Goal: Find specific page/section: Find specific page/section

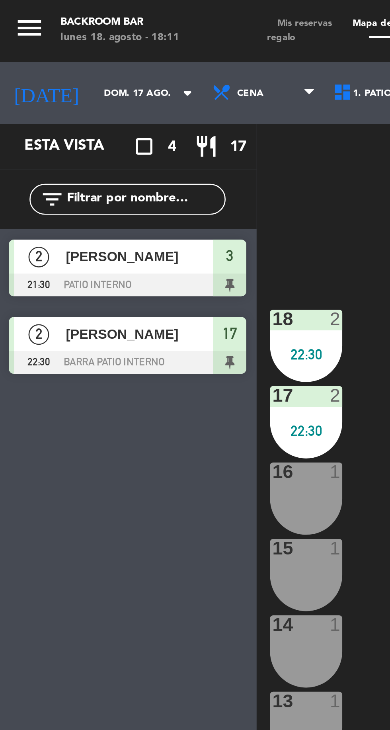
scroll to position [8, 0]
click at [56, 32] on input "dom. 17 ago." at bounding box center [62, 36] width 50 height 12
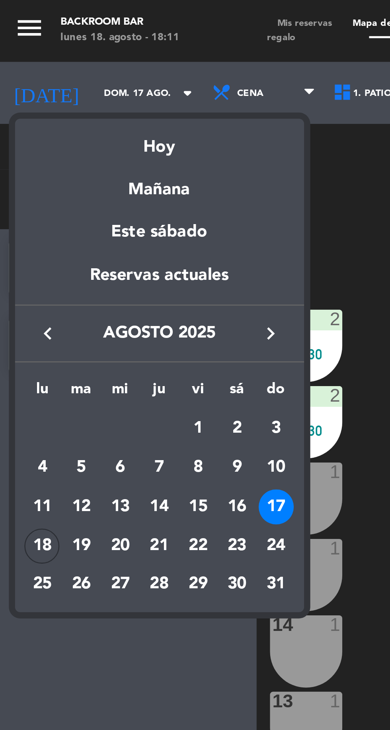
click at [12, 209] on div "18" at bounding box center [17, 211] width 14 height 14
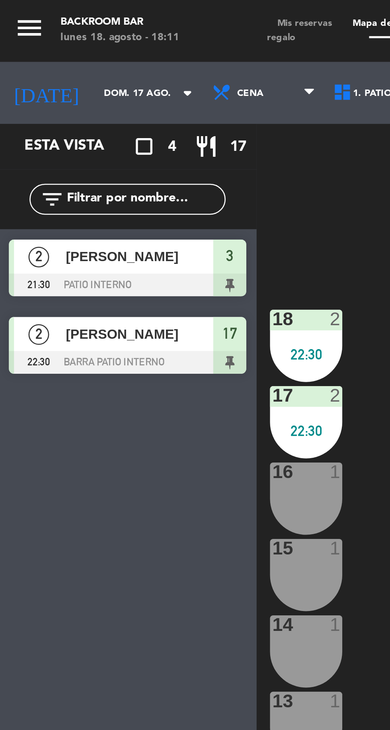
type input "lun. 18 ago."
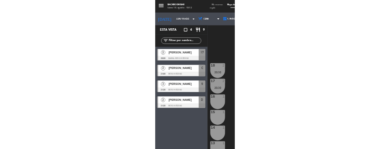
scroll to position [0, 0]
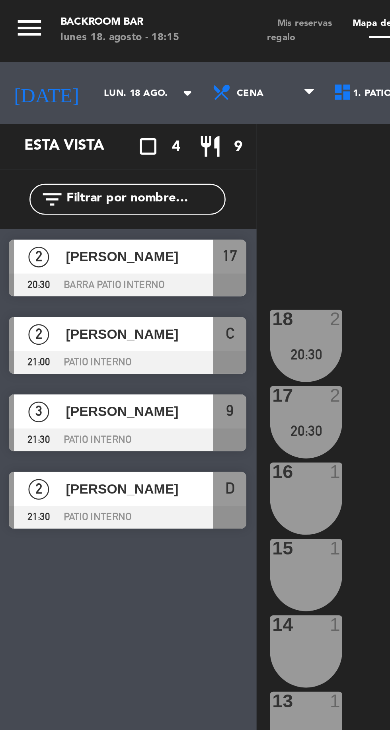
click at [114, 8] on span "Mis reservas" at bounding box center [118, 9] width 29 height 4
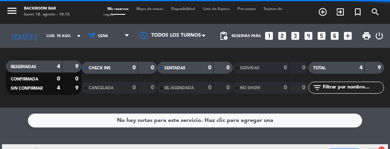
click at [150, 9] on span "Mapa de mesas" at bounding box center [150, 9] width 35 height 4
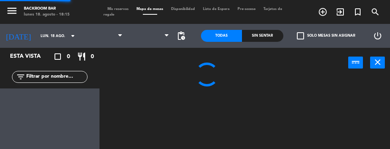
click at [153, 14] on span at bounding box center [150, 14] width 14 height 1
